Goal: Find specific page/section

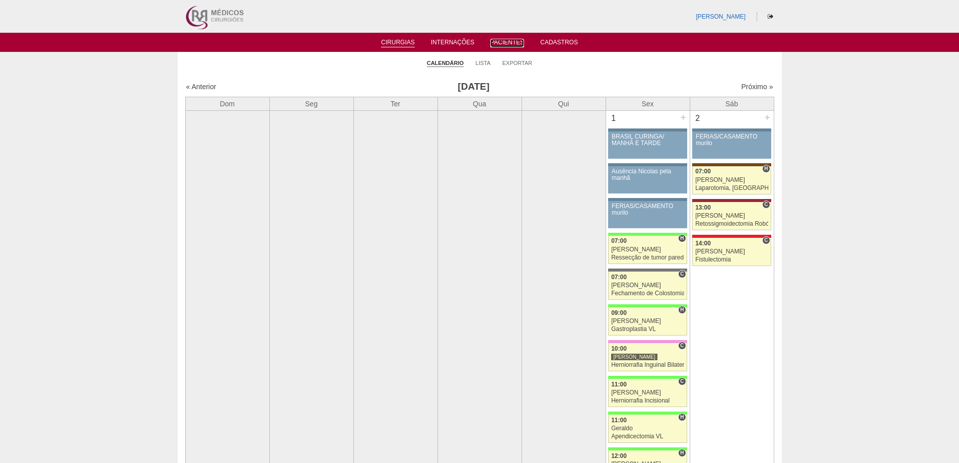
drag, startPoint x: 512, startPoint y: 41, endPoint x: 506, endPoint y: 38, distance: 6.3
click at [512, 41] on link "Pacientes" at bounding box center [507, 43] width 34 height 9
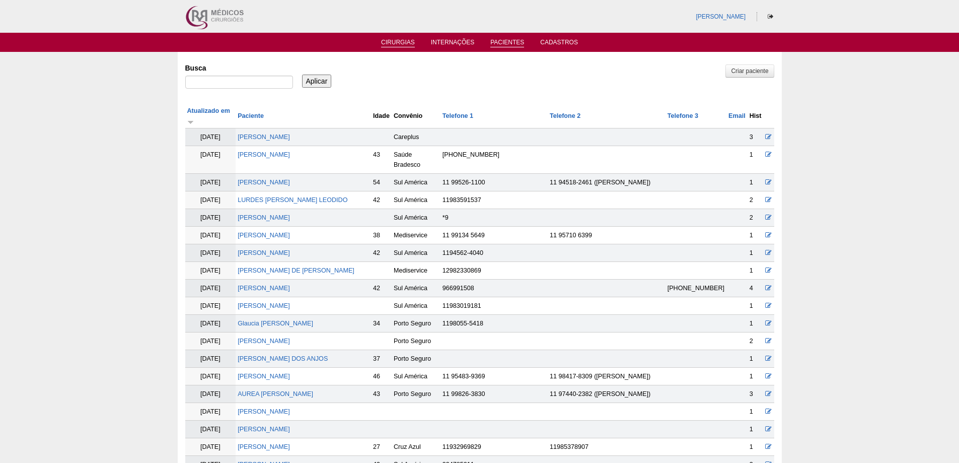
click at [398, 41] on link "Cirurgias" at bounding box center [398, 43] width 34 height 9
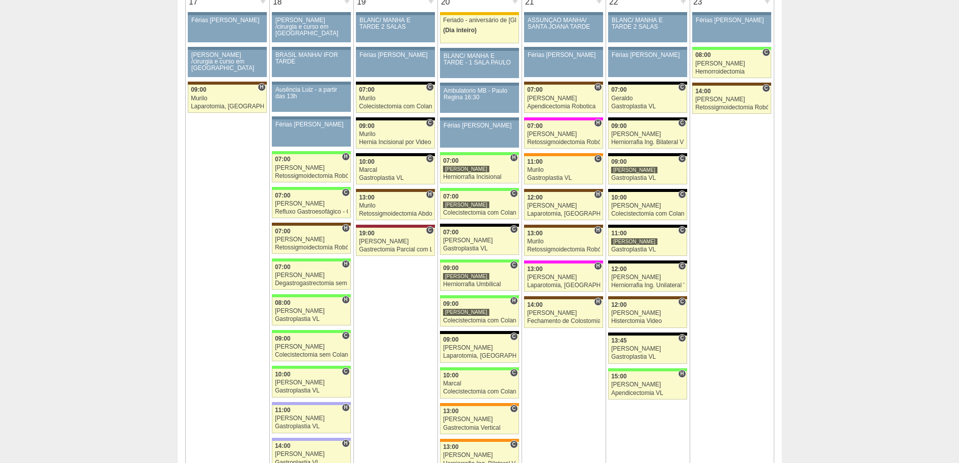
scroll to position [1651, 0]
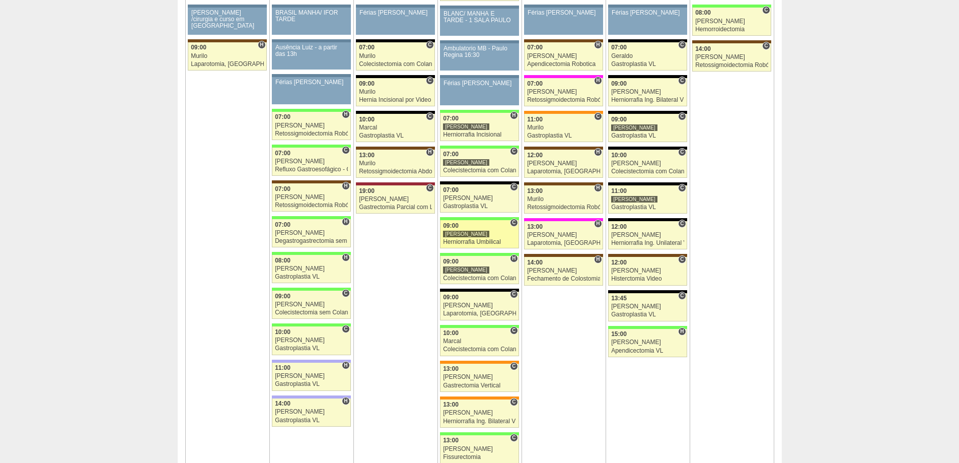
click at [489, 229] on link "87443 Felipe Rossi C 09:00 Felipe Rossi Herniorrafia Umbilical Hospital Brasil …" at bounding box center [479, 234] width 79 height 28
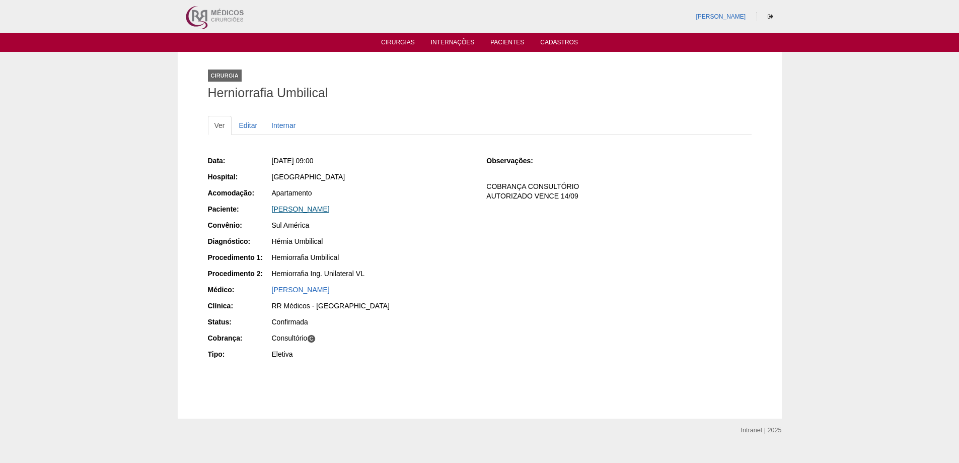
click at [330, 207] on link "RONILSO DA SILVA TOLEDO" at bounding box center [301, 209] width 58 height 8
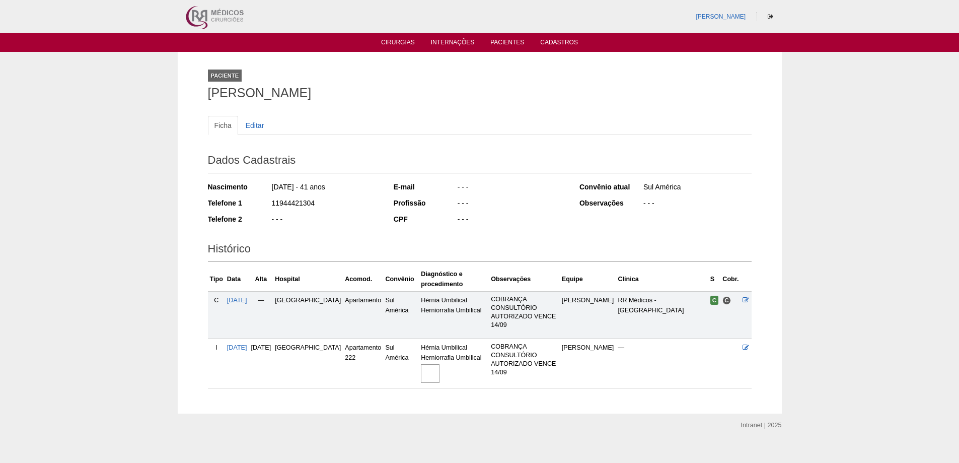
click at [421, 375] on img at bounding box center [430, 373] width 19 height 19
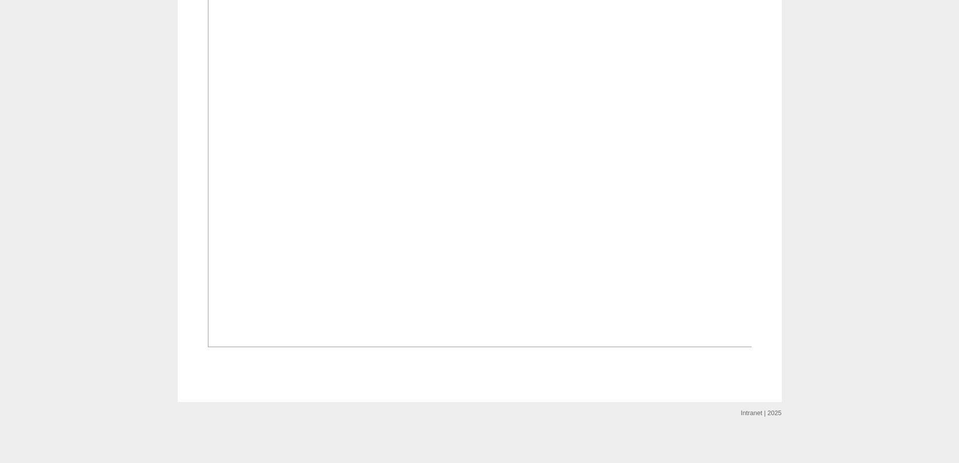
scroll to position [554, 0]
